Goal: Task Accomplishment & Management: Complete application form

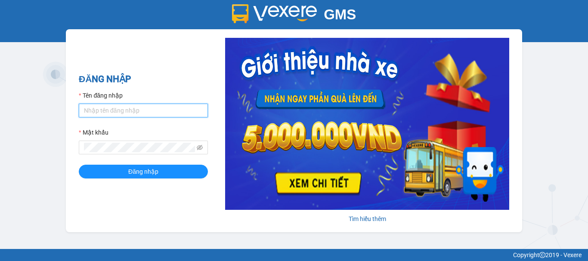
drag, startPoint x: 160, startPoint y: 107, endPoint x: 153, endPoint y: 117, distance: 12.1
click at [160, 107] on input "Tên đăng nhập" at bounding box center [143, 111] width 129 height 14
type input "kiennv_hhlc.saoviet"
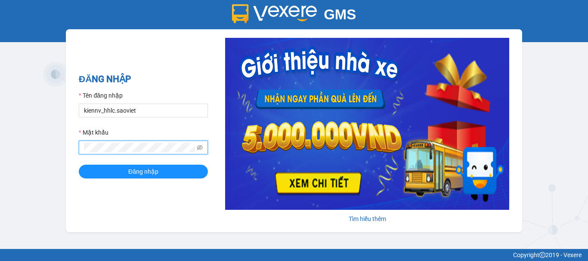
click at [79, 165] on button "Đăng nhập" at bounding box center [143, 172] width 129 height 14
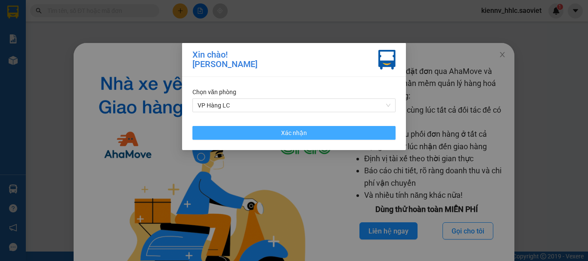
click at [238, 130] on button "Xác nhận" at bounding box center [293, 133] width 203 height 14
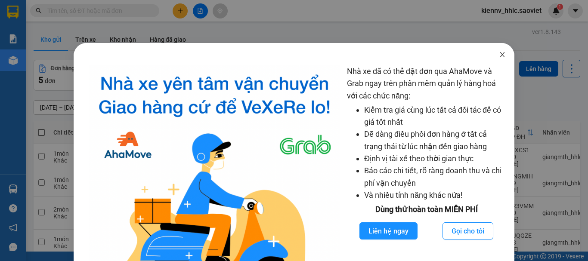
drag, startPoint x: 504, startPoint y: 60, endPoint x: 388, endPoint y: 41, distance: 117.3
click at [504, 60] on span "Close" at bounding box center [502, 55] width 24 height 24
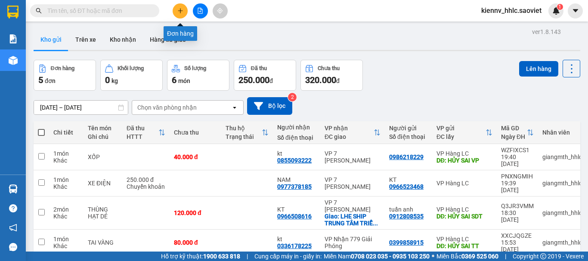
click at [177, 8] on icon "plus" at bounding box center [180, 11] width 6 height 6
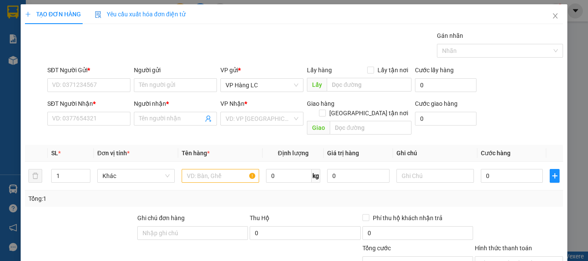
click at [90, 68] on b "*" at bounding box center [88, 70] width 3 height 7
click at [90, 78] on input "SĐT Người Gửi *" at bounding box center [88, 85] width 83 height 14
click at [86, 83] on input "SĐT Người Gửi *" at bounding box center [88, 85] width 83 height 14
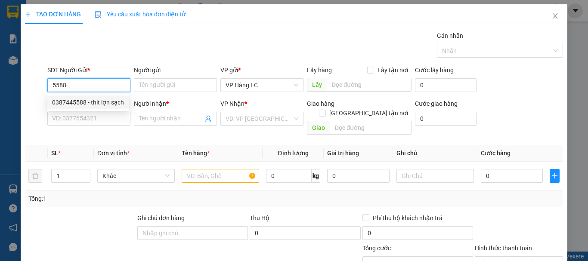
click at [90, 98] on div "0387445588 - thit lợn sạch" at bounding box center [88, 102] width 72 height 9
type input "0387445588"
type input "thit lợn sạch"
type input "0342239715"
type input "kt"
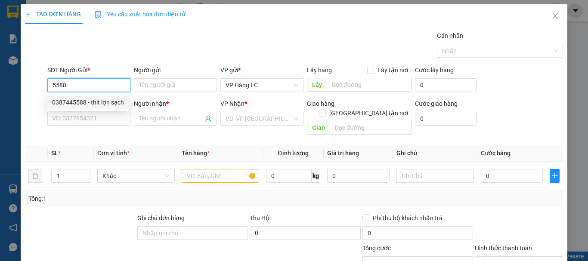
checkbox input "true"
type input "lh ctn"
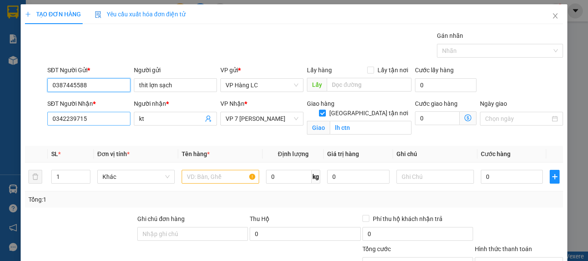
type input "0387445588"
drag, startPoint x: 90, startPoint y: 122, endPoint x: 13, endPoint y: 118, distance: 76.3
click at [13, 118] on div "TẠO ĐƠN HÀNG Yêu cầu xuất hóa đơn điện tử Transit Pickup Surcharge Ids Transit …" at bounding box center [294, 130] width 588 height 261
type input "0394034905"
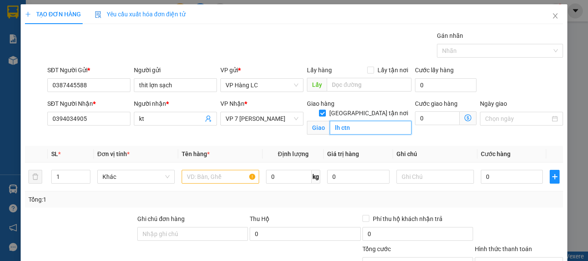
click at [368, 123] on input "lh ctn" at bounding box center [371, 128] width 82 height 14
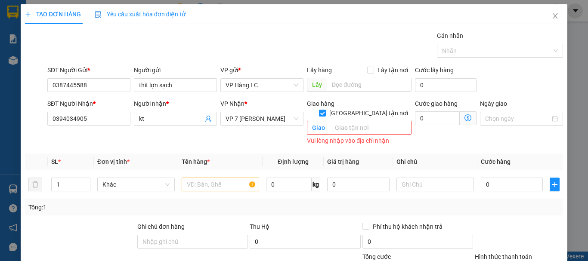
click at [326, 110] on span at bounding box center [322, 113] width 7 height 7
click at [325, 110] on input "[GEOGRAPHIC_DATA] tận nơi" at bounding box center [322, 113] width 6 height 6
checkbox input "false"
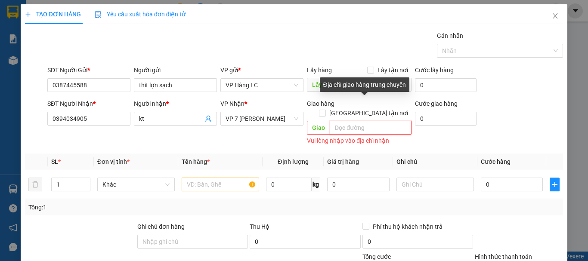
click at [357, 121] on input "text" at bounding box center [371, 128] width 82 height 14
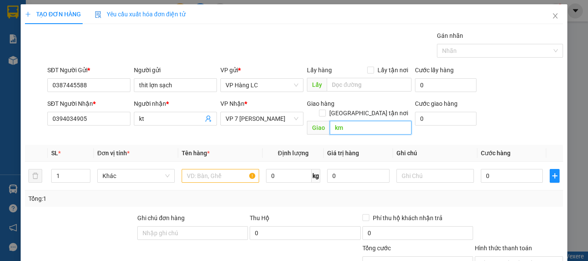
type input "k"
type input "KM14 IC 3(LXE GỌI TRC 1t)"
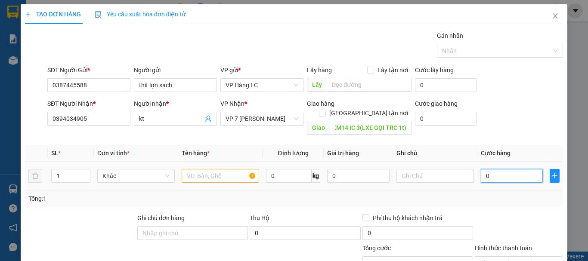
scroll to position [0, 0]
click at [500, 169] on input "0" at bounding box center [512, 176] width 62 height 14
type input "1"
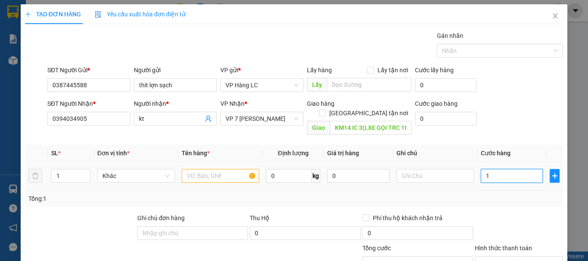
type input "10"
type input "100"
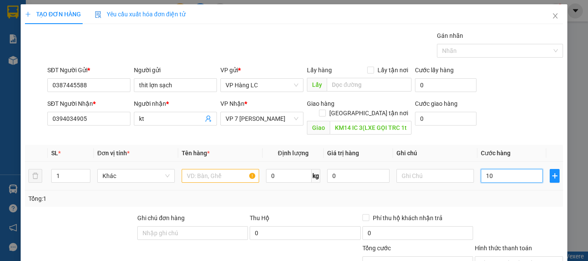
type input "100"
type input "100.000"
click at [498, 200] on div "Transit Pickup Surcharge Ids Transit Deliver Surcharge Ids Transit Deliver Surc…" at bounding box center [294, 171] width 538 height 280
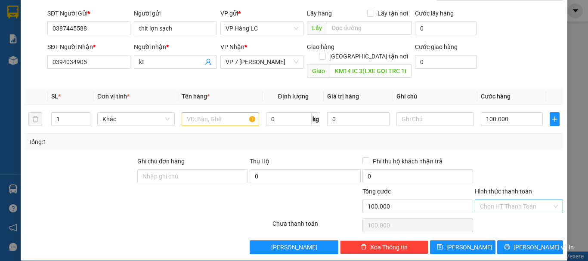
scroll to position [57, 0]
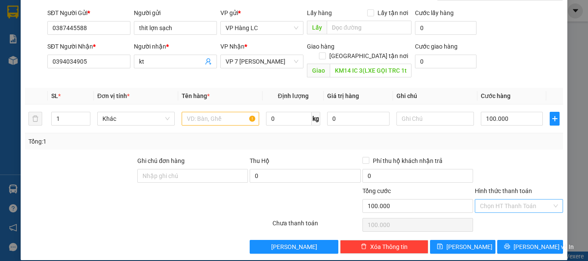
click at [492, 200] on input "Hình thức thanh toán" at bounding box center [516, 206] width 72 height 13
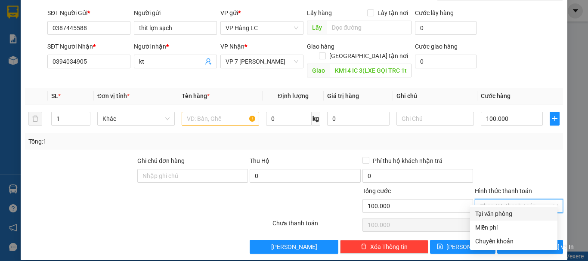
click at [487, 217] on div "Tại văn phòng" at bounding box center [513, 213] width 77 height 9
type input "0"
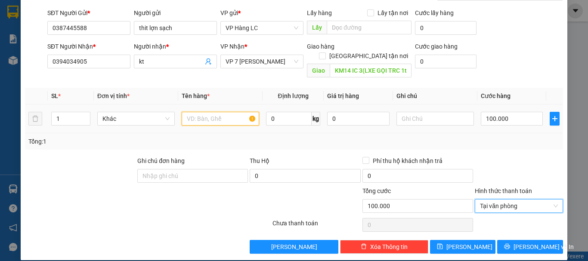
click at [191, 112] on input "text" at bounding box center [220, 119] width 77 height 14
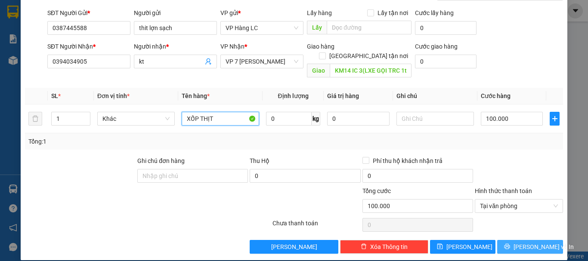
type input "XỐP THỊT"
click at [532, 242] on span "[PERSON_NAME] và In" at bounding box center [544, 246] width 60 height 9
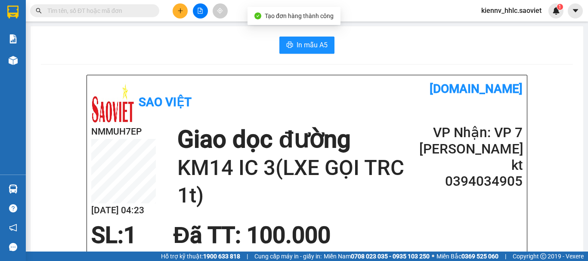
click at [299, 46] on span "In mẫu A5" at bounding box center [312, 45] width 31 height 11
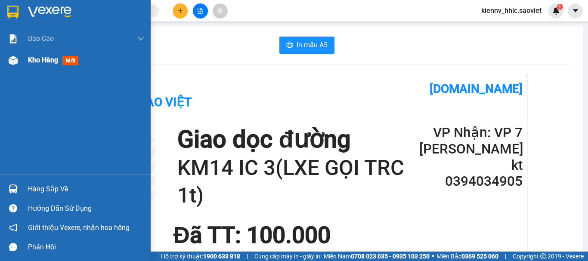
click at [22, 61] on div "Kho hàng mới" at bounding box center [75, 60] width 151 height 22
